Goal: Information Seeking & Learning: Learn about a topic

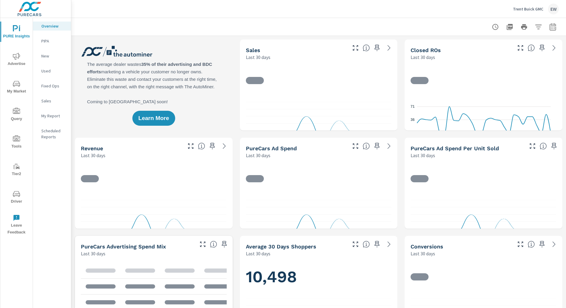
click at [21, 57] on span "Advertise" at bounding box center [16, 60] width 29 height 15
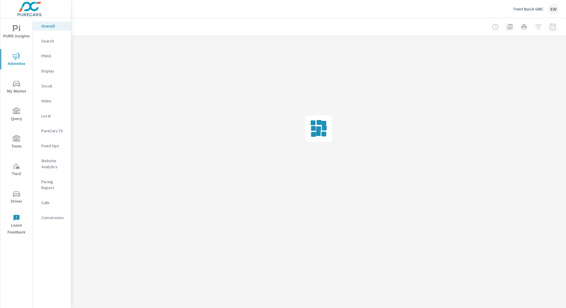
click at [551, 28] on div at bounding box center [525, 27] width 70 height 12
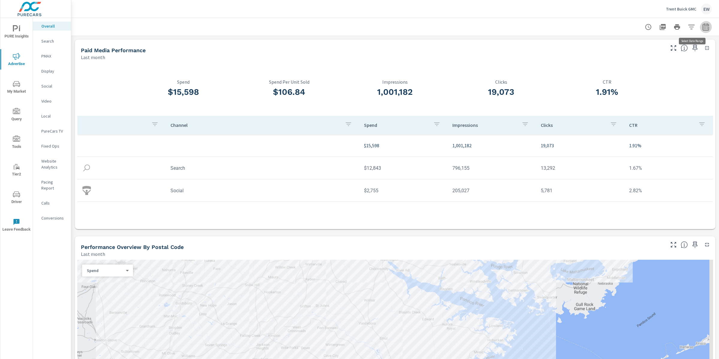
click at [566, 27] on icon "button" at bounding box center [706, 28] width 4 height 2
select select "Last month"
click at [566, 70] on p "+ Add comparison" at bounding box center [658, 68] width 77 height 7
select select "Previous period"
click at [566, 104] on span "Apply" at bounding box center [639, 103] width 25 height 6
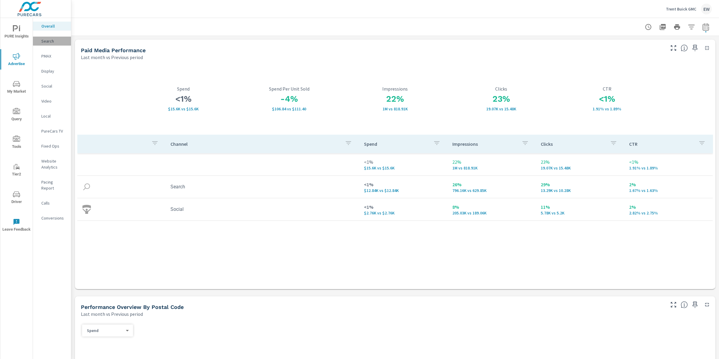
click at [51, 43] on p "Search" at bounding box center [53, 41] width 25 height 6
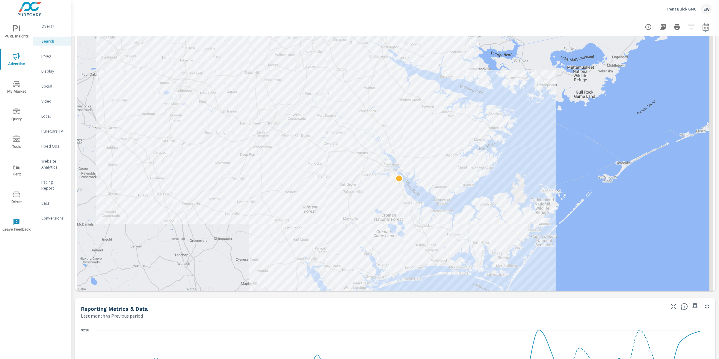
scroll to position [127, 0]
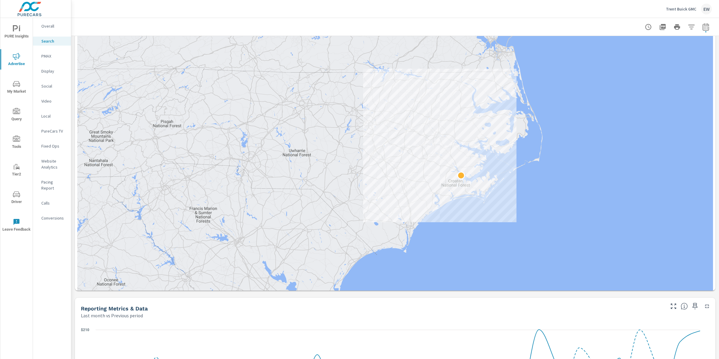
drag, startPoint x: 417, startPoint y: 305, endPoint x: 461, endPoint y: 240, distance: 78.3
click at [461, 240] on div at bounding box center [727, 272] width 575 height 324
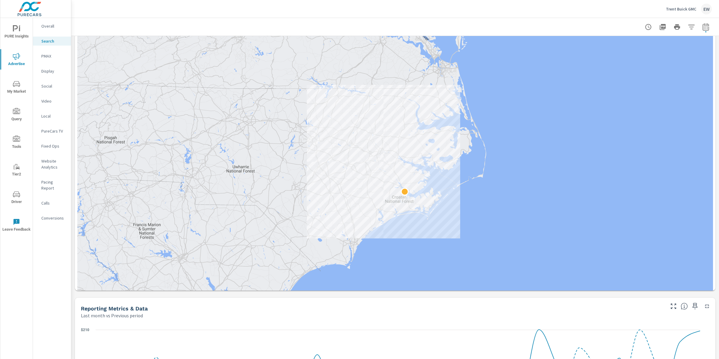
drag, startPoint x: 433, startPoint y: 225, endPoint x: 378, endPoint y: 241, distance: 57.2
click at [379, 241] on div at bounding box center [626, 352] width 575 height 324
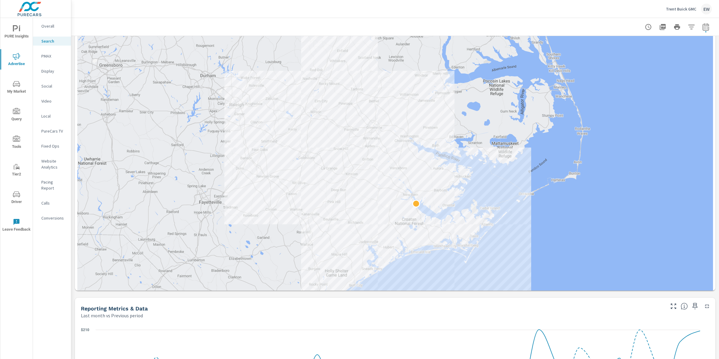
drag, startPoint x: 363, startPoint y: 250, endPoint x: 325, endPoint y: 263, distance: 40.1
click at [325, 263] on div at bounding box center [395, 174] width 636 height 348
click at [246, 201] on div at bounding box center [395, 174] width 636 height 348
click at [176, 17] on div "Trent Buick GMC EW" at bounding box center [396, 9] width 634 height 18
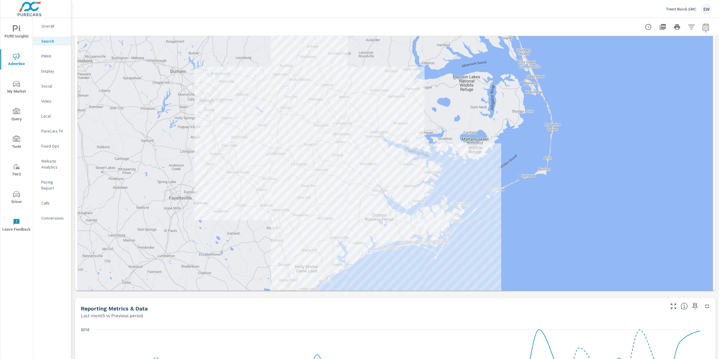
drag, startPoint x: 246, startPoint y: 167, endPoint x: 215, endPoint y: 162, distance: 31.2
click at [215, 162] on div at bounding box center [395, 174] width 636 height 348
click at [130, 12] on div "Trent Buick GMC EW" at bounding box center [396, 9] width 634 height 18
click at [53, 27] on p "Overall" at bounding box center [53, 26] width 25 height 6
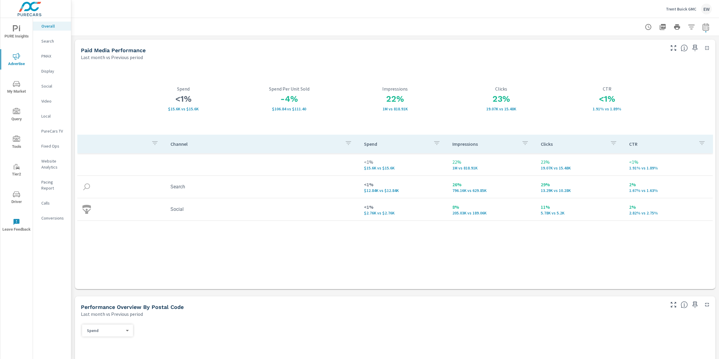
click at [45, 89] on p "Social" at bounding box center [53, 86] width 25 height 6
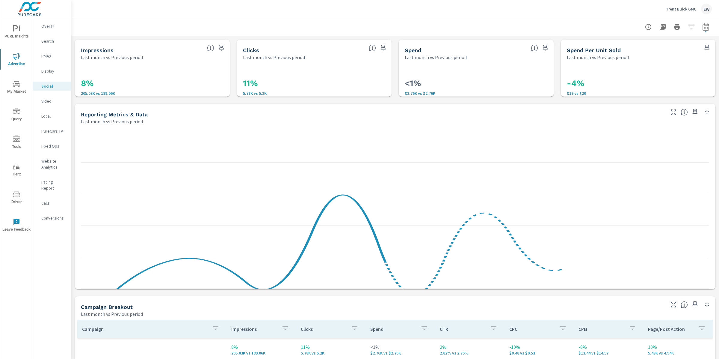
drag, startPoint x: 706, startPoint y: 26, endPoint x: 702, endPoint y: 26, distance: 3.9
click at [566, 26] on button "button" at bounding box center [706, 27] width 12 height 12
select select "Last month"
select select "Previous period"
click at [566, 81] on icon "button" at bounding box center [691, 78] width 7 height 7
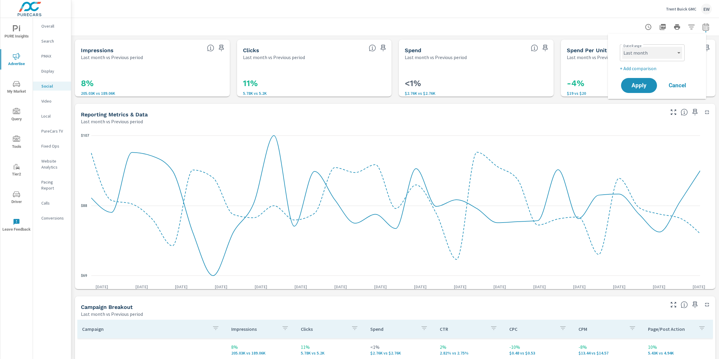
click at [566, 51] on select "Custom [DATE] Last week Last 7 days Last 14 days Last 30 days Last 45 days Last…" at bounding box center [652, 53] width 60 height 12
click at [566, 47] on select "Custom [DATE] Last week Last 7 days Last 14 days Last 30 days Last 45 days Last…" at bounding box center [652, 53] width 60 height 12
select select "Month to date"
click at [566, 88] on span "Apply" at bounding box center [639, 86] width 25 height 6
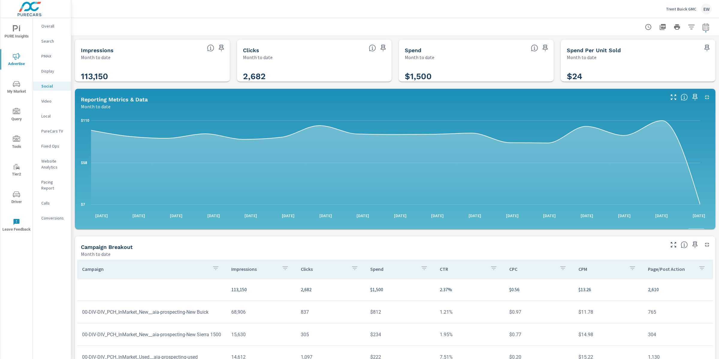
click at [72, 165] on div "Impressions Month to date 113,150 Clicks Month to date 2,682 Spend Month to dat…" at bounding box center [395, 232] width 648 height 393
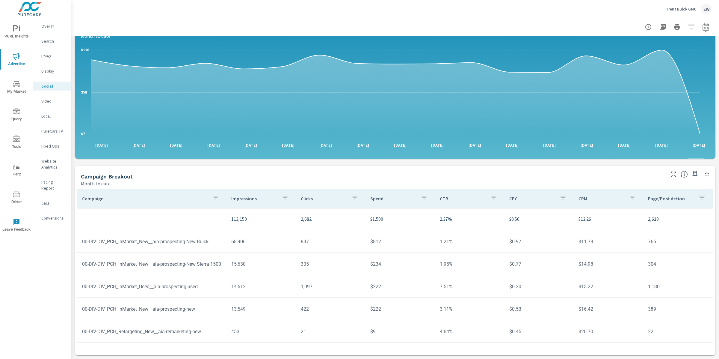
scroll to position [168, 0]
click at [100, 301] on td "00-DIV-DIV_PCH_InMarket_New__aia-prospecting-new" at bounding box center [151, 308] width 149 height 15
click at [566, 26] on icon "button" at bounding box center [705, 26] width 7 height 7
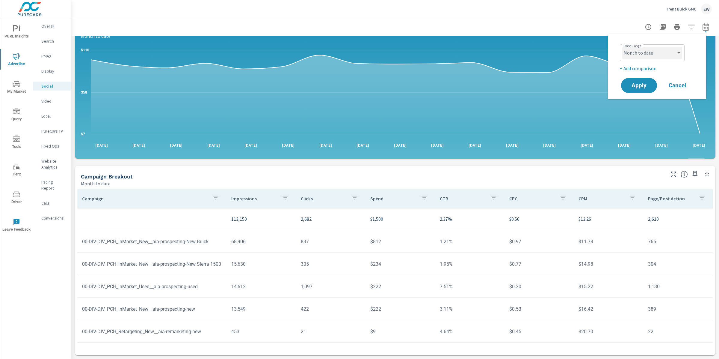
click at [566, 58] on select "Custom [DATE] Last week Last 7 days Last 14 days Last 30 days Last 45 days Last…" at bounding box center [652, 53] width 60 height 12
click at [566, 47] on select "Custom [DATE] Last week Last 7 days Last 14 days Last 30 days Last 45 days Last…" at bounding box center [652, 53] width 60 height 12
select select "Last month"
click at [566, 88] on span "Apply" at bounding box center [639, 86] width 25 height 6
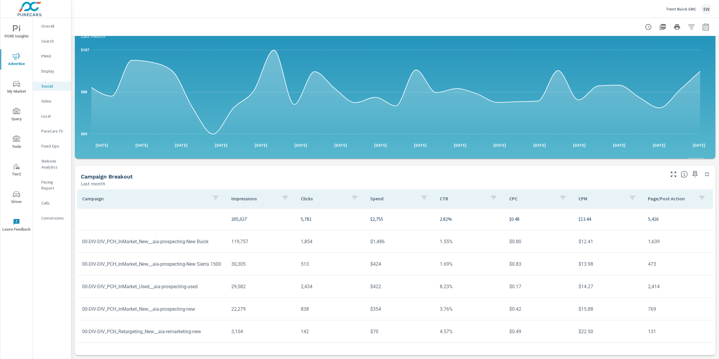
scroll to position [168, 0]
click at [566, 26] on icon "button" at bounding box center [705, 26] width 7 height 7
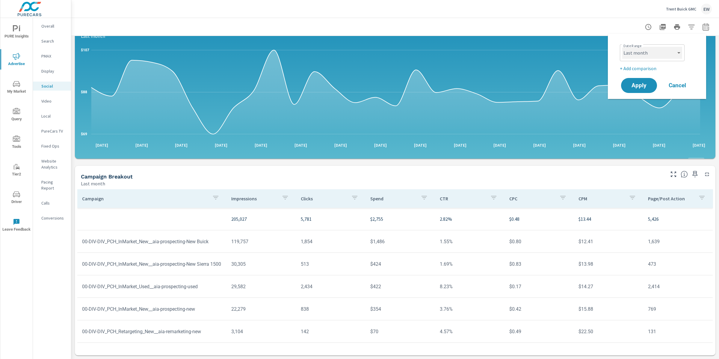
click at [566, 53] on select "Custom [DATE] Last week Last 7 days Last 14 days Last 30 days Last 45 days Last…" at bounding box center [652, 53] width 60 height 12
click at [566, 47] on select "Custom [DATE] Last week Last 7 days Last 14 days Last 30 days Last 45 days Last…" at bounding box center [652, 53] width 60 height 12
select select "custom"
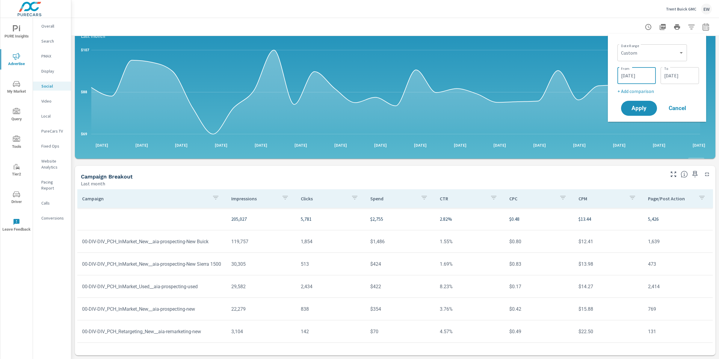
click at [566, 82] on input "08/01/2025" at bounding box center [637, 76] width 34 height 12
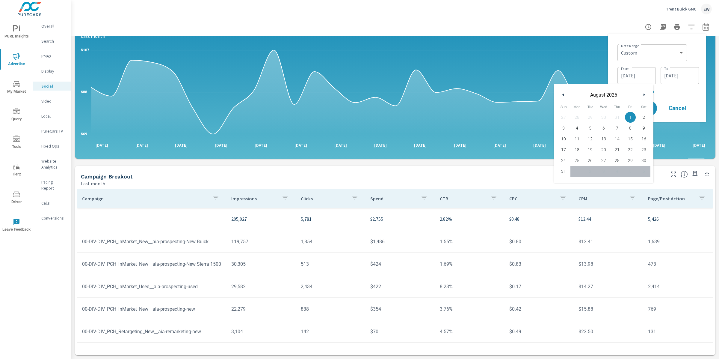
click at [566, 94] on button "button" at bounding box center [563, 94] width 7 height 7
click at [566, 117] on span "1" at bounding box center [590, 117] width 13 height 8
type input "07/01/2025"
click at [566, 82] on input "08/31/2025" at bounding box center [680, 76] width 34 height 12
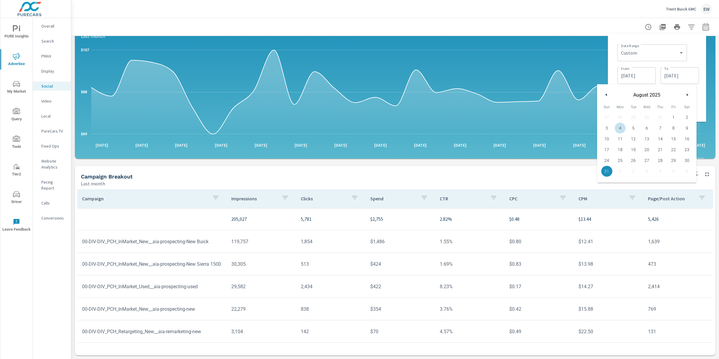
click at [566, 95] on button "button" at bounding box center [606, 94] width 7 height 7
click at [566, 159] on span "31" at bounding box center [660, 160] width 13 height 8
type input "07/31/2025"
click at [566, 64] on div "Date Range Custom Yesterday Last week Last 7 days Last 14 days Last 30 days Las…" at bounding box center [657, 77] width 89 height 79
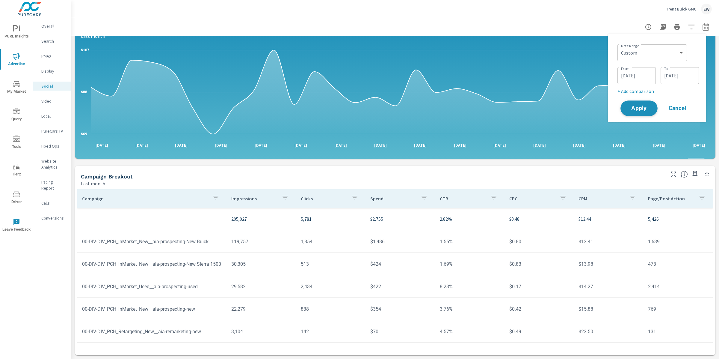
click at [566, 111] on span "Apply" at bounding box center [639, 108] width 25 height 6
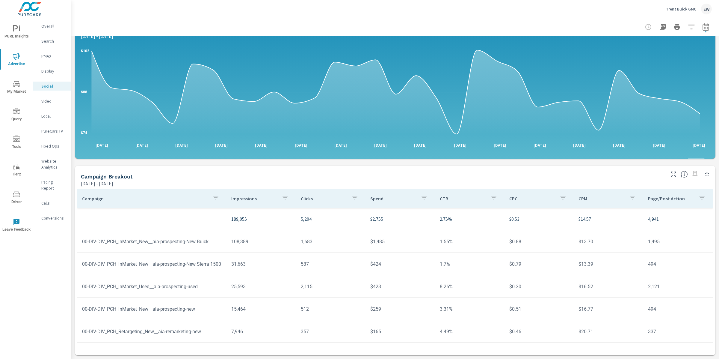
scroll to position [168, 0]
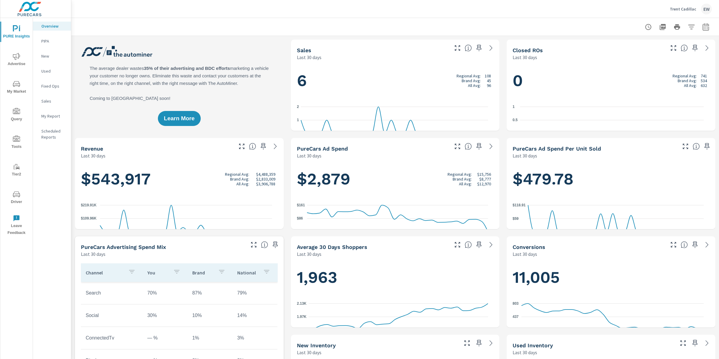
click at [15, 58] on icon "nav menu" at bounding box center [16, 56] width 7 height 7
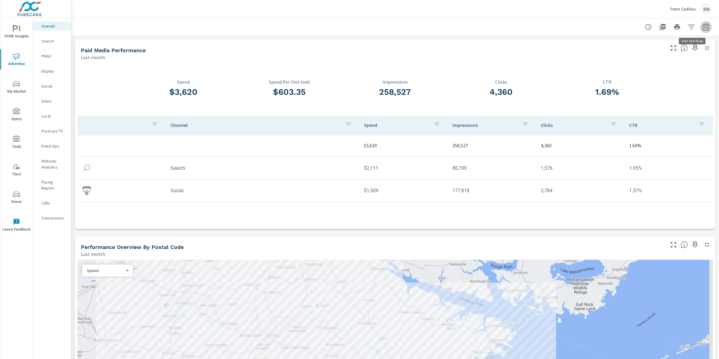
click at [566, 25] on icon "button" at bounding box center [705, 26] width 7 height 7
select select "Last month"
click at [566, 71] on p "+ Add comparison" at bounding box center [658, 68] width 77 height 7
select select "Previous period"
click at [566, 105] on span "Apply" at bounding box center [639, 103] width 25 height 6
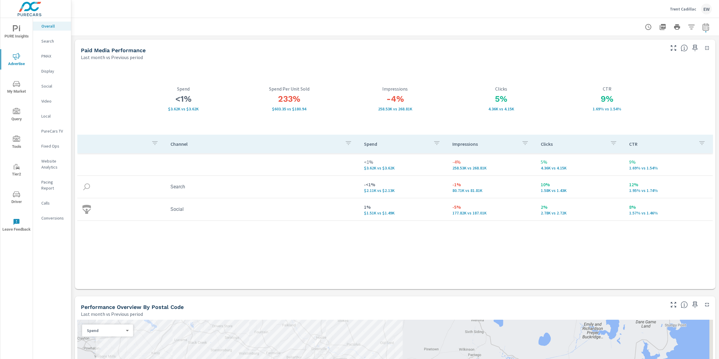
click at [566, 7] on p "Trent Cadillac" at bounding box center [683, 8] width 26 height 5
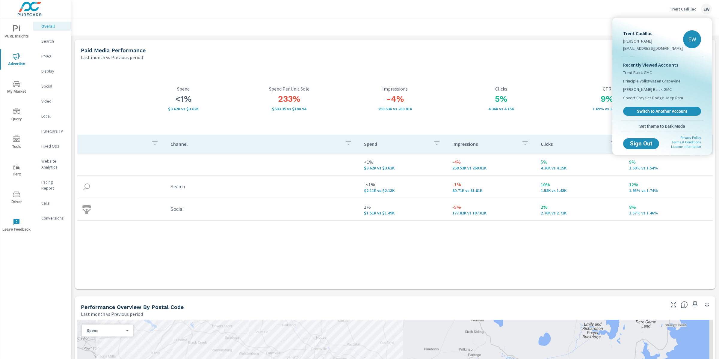
click at [527, 55] on div at bounding box center [359, 179] width 719 height 359
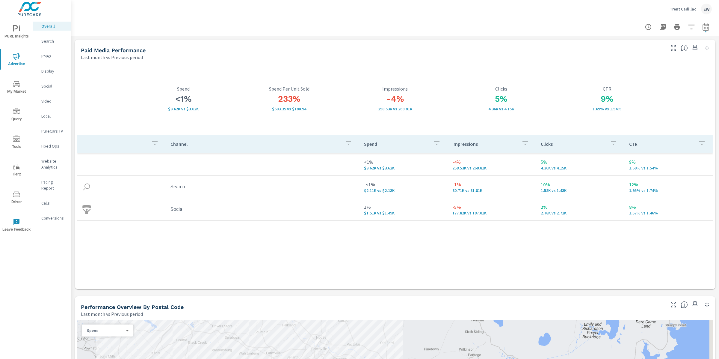
click at [566, 25] on icon "button" at bounding box center [705, 26] width 7 height 7
select select "Last month"
select select "Previous period"
click at [566, 82] on icon "button" at bounding box center [691, 78] width 7 height 7
click at [566, 54] on select "Custom [DATE] Last week Last 7 days Last 14 days Last 30 days Last 45 days Last…" at bounding box center [652, 53] width 60 height 12
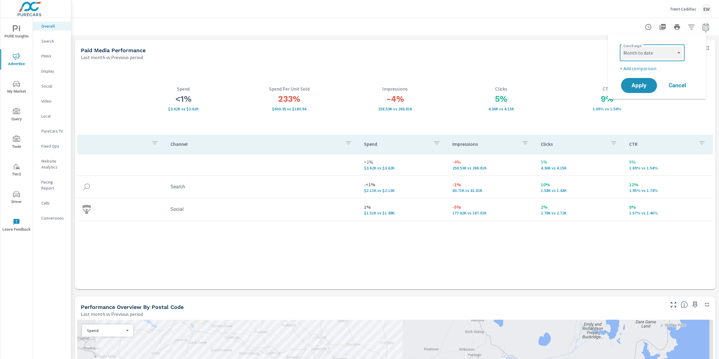
click at [566, 47] on select "Custom [DATE] Last week Last 7 days Last 14 days Last 30 days Last 45 days Last…" at bounding box center [652, 53] width 60 height 12
select select "Month to date"
click at [566, 88] on span "Apply" at bounding box center [639, 86] width 25 height 6
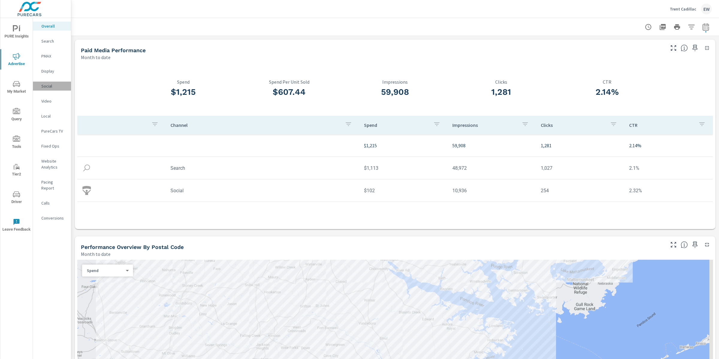
click at [52, 89] on p "Social" at bounding box center [53, 86] width 25 height 6
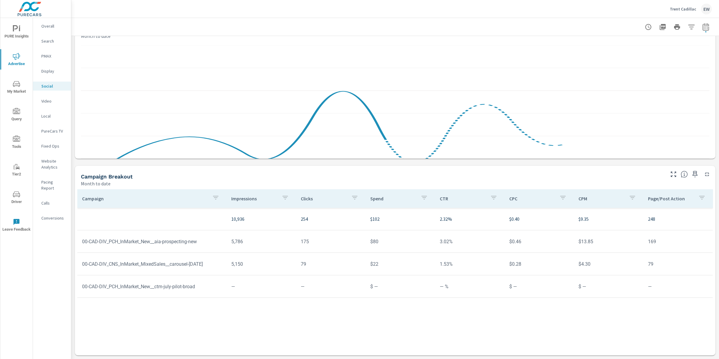
scroll to position [168, 0]
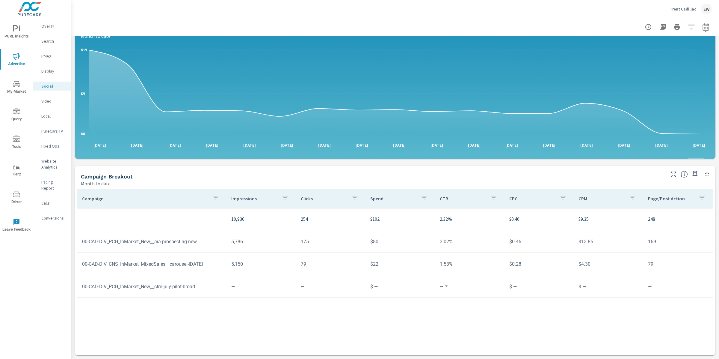
click at [213, 256] on td "00-CAD-DIV_CNS_InMarket_MixedSales__carousel-[DATE]" at bounding box center [151, 263] width 149 height 15
click at [217, 256] on td "00-CAD-DIV_CNS_InMarket_MixedSales__carousel-[DATE]" at bounding box center [151, 263] width 149 height 15
click at [128, 273] on div "Campaign Impressions Clicks Spend CTR CPC CPM Page/Post Action 10,936 254 $102 …" at bounding box center [395, 290] width 636 height 202
click at [129, 272] on div "Campaign Impressions Clicks Spend CTR CPC CPM Page/Post Action 10,936 254 $102 …" at bounding box center [395, 290] width 636 height 202
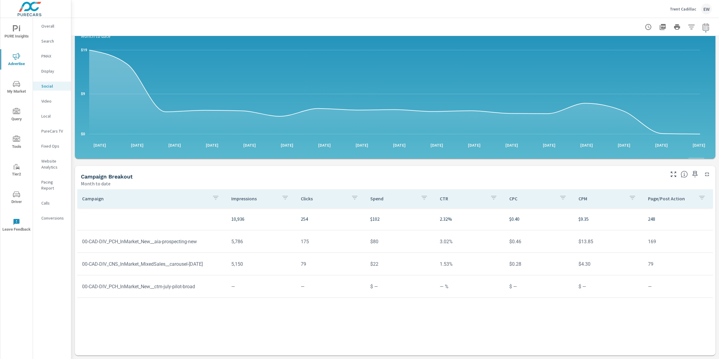
click at [195, 269] on div "Campaign Impressions Clicks Spend CTR CPC CPM Page/Post Action 10,936 254 $102 …" at bounding box center [395, 290] width 636 height 202
click at [74, 252] on div "Impressions Month to date 10,936 Clicks Month to date 254 Spend Month to date $…" at bounding box center [395, 162] width 648 height 393
click at [73, 269] on div "Impressions Month to date 10,936 Clicks Month to date 254 Spend Month to date $…" at bounding box center [395, 162] width 648 height 393
click at [195, 294] on div "Campaign Impressions Clicks Spend CTR CPC CPM Page/Post Action 10,936 254 $102 …" at bounding box center [395, 290] width 636 height 202
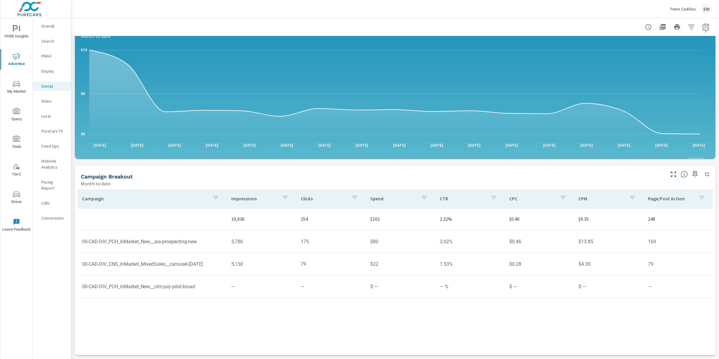
scroll to position [122, 0]
